Goal: Find specific page/section: Find specific page/section

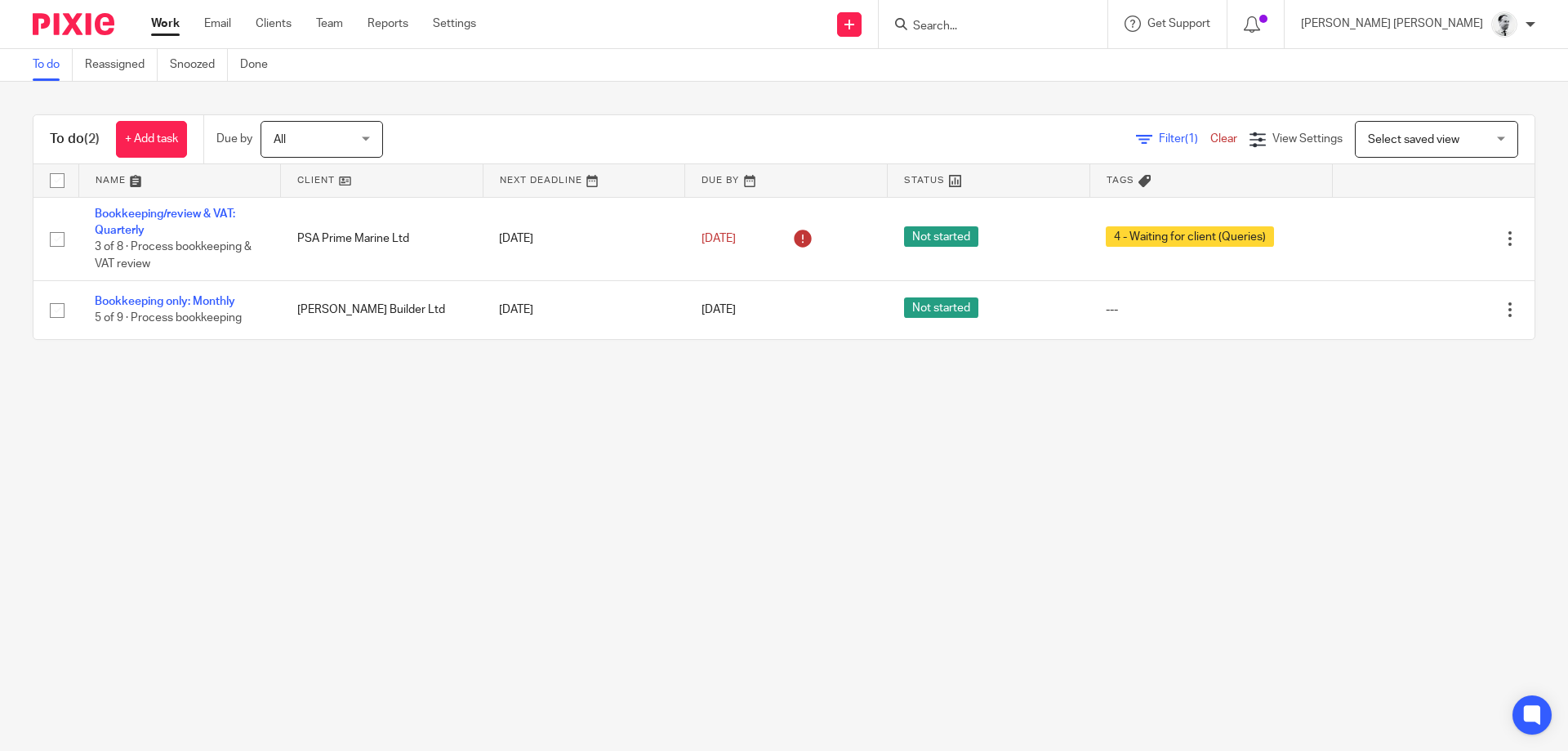
click at [1030, 26] on input "Search" at bounding box center [985, 27] width 147 height 15
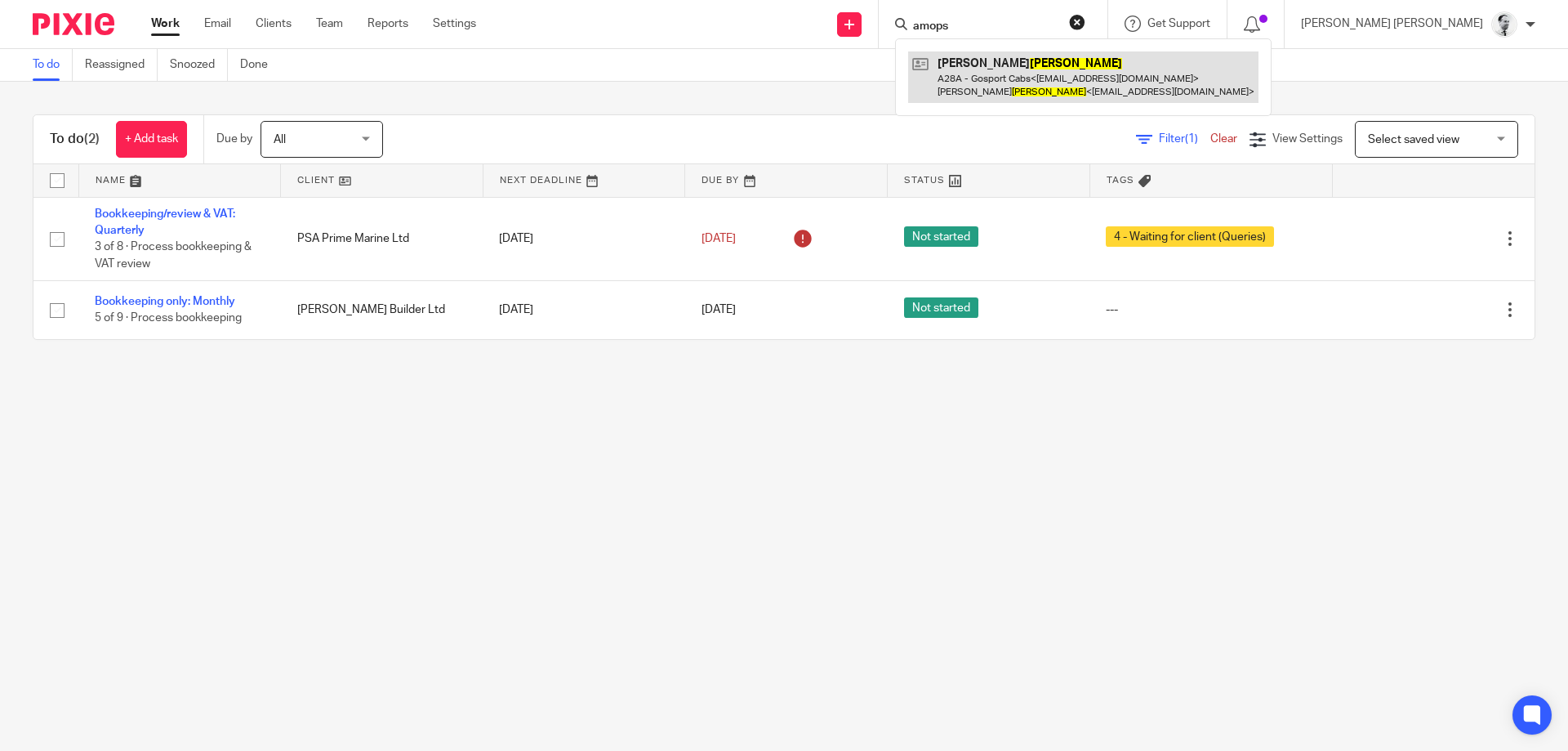
type input "amops"
click at [1177, 83] on link at bounding box center [1083, 76] width 350 height 51
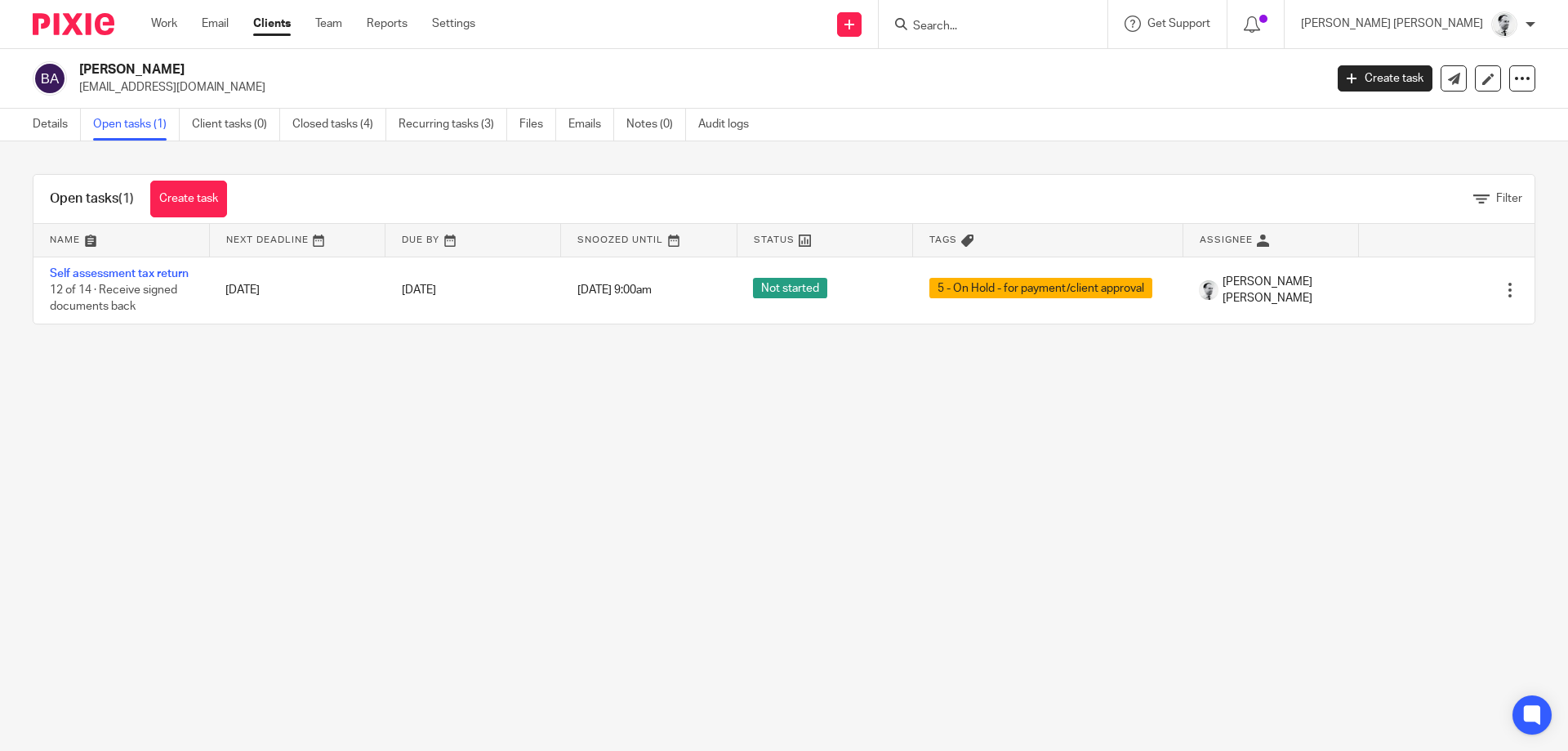
click at [163, 271] on link "Self assessment tax return" at bounding box center [119, 273] width 139 height 12
